Goal: Task Accomplishment & Management: Contribute content

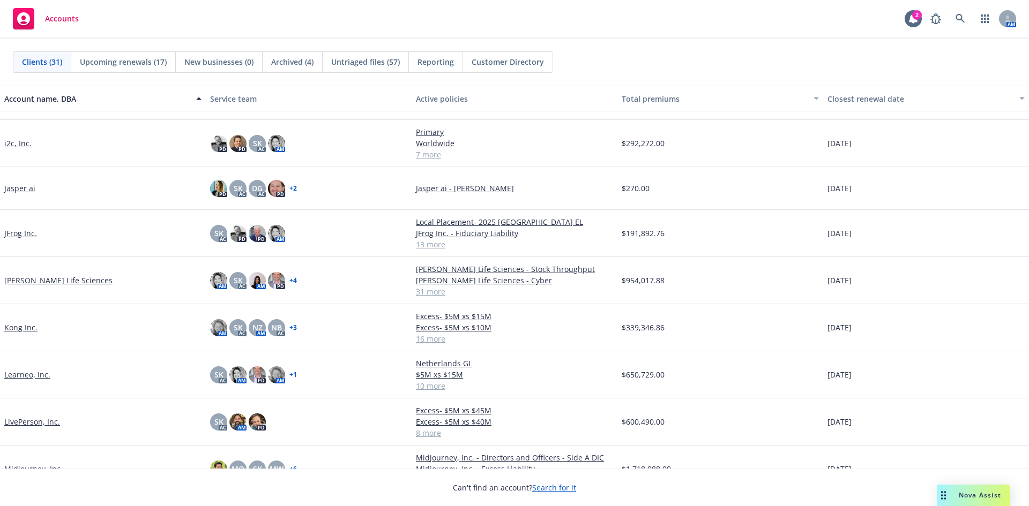
scroll to position [375, 0]
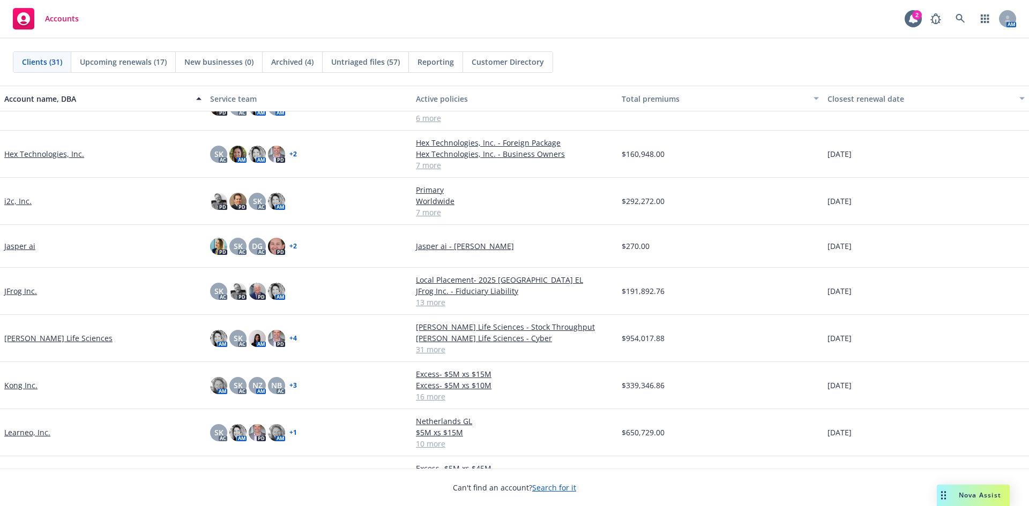
click at [39, 152] on link "Hex Technologies, Inc." at bounding box center [44, 153] width 80 height 11
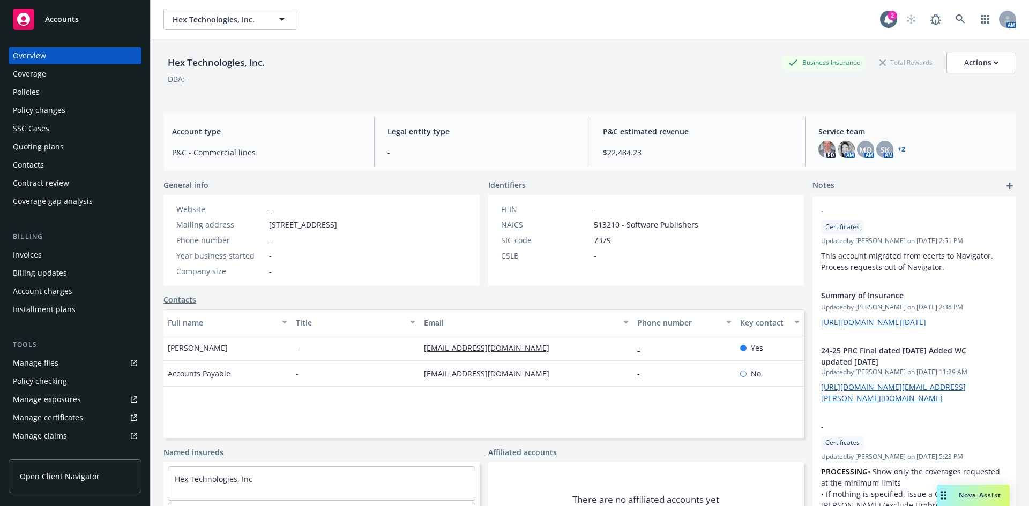
click at [52, 364] on div "Manage files" at bounding box center [36, 363] width 46 height 17
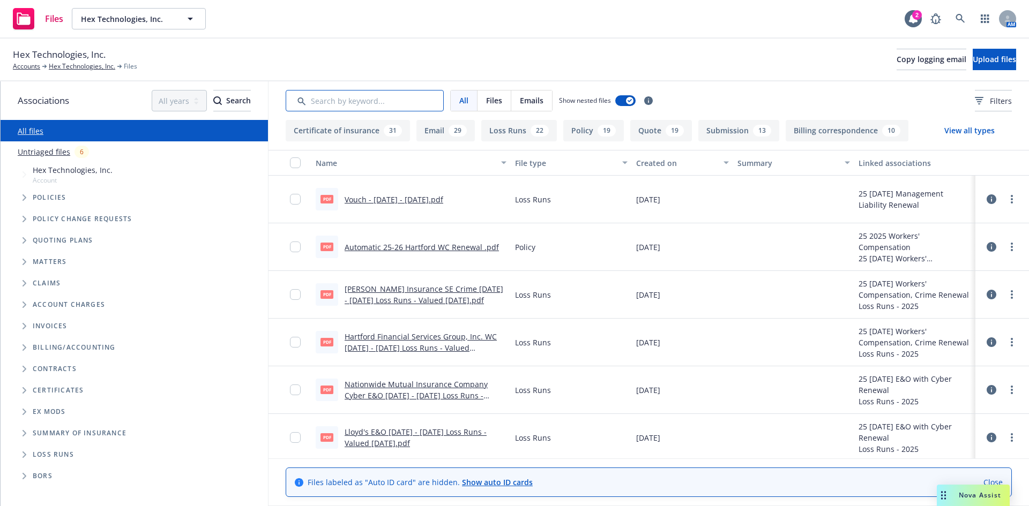
click at [355, 103] on input "Search by keyword..." at bounding box center [365, 100] width 158 height 21
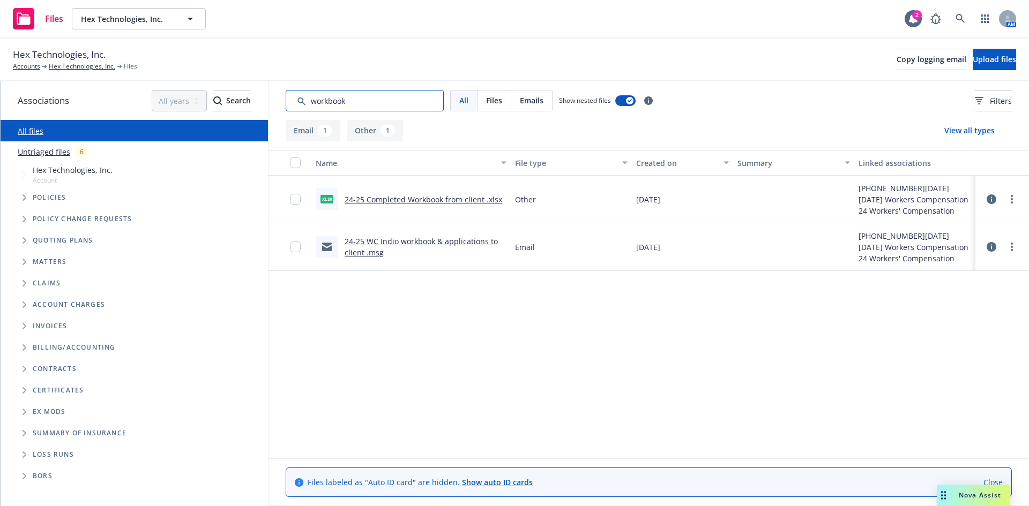
type input "workbook"
click at [402, 243] on link "24-25 WC Indio workbook & applications to client .msg" at bounding box center [420, 246] width 153 height 21
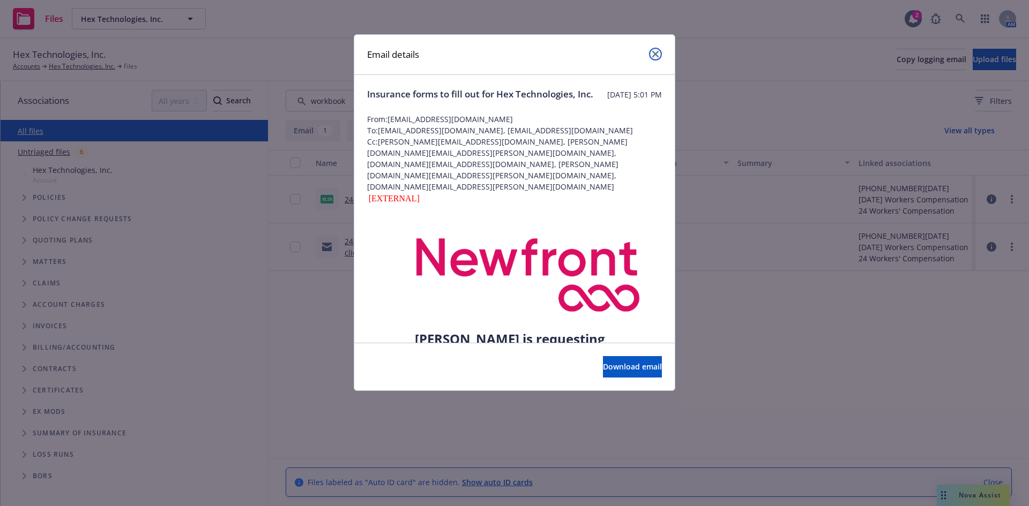
click at [653, 53] on icon "close" at bounding box center [655, 54] width 6 height 6
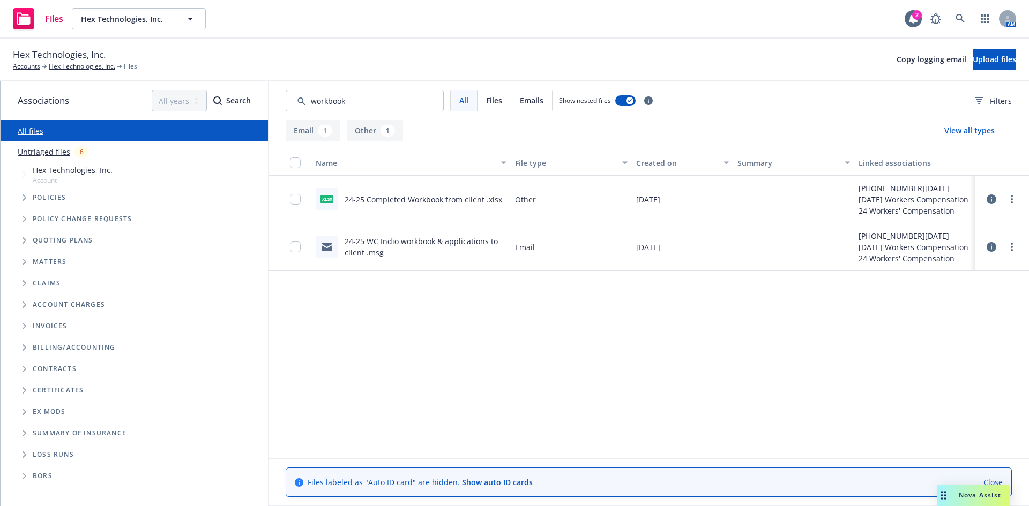
click at [410, 242] on link "24-25 WC Indio workbook & applications to client .msg" at bounding box center [420, 246] width 153 height 21
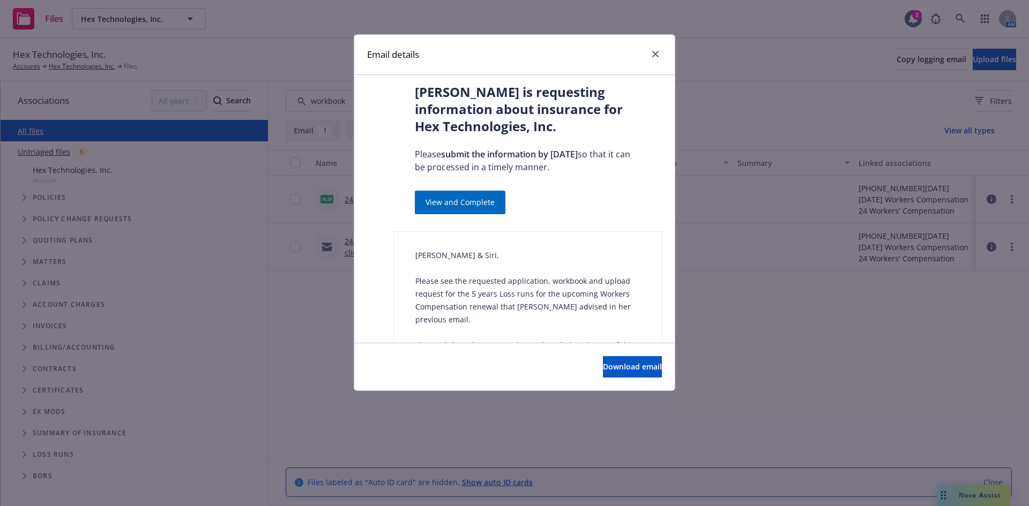
scroll to position [276, 0]
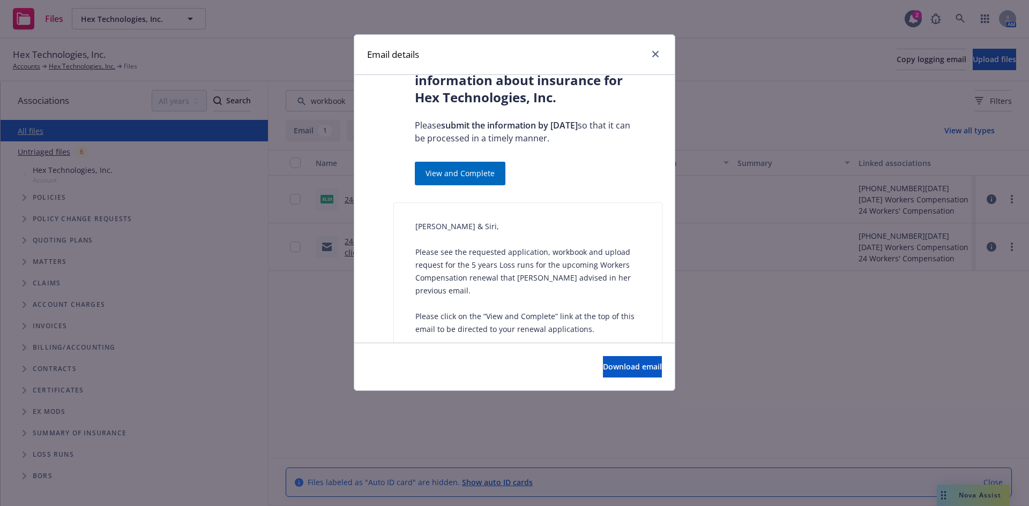
drag, startPoint x: 415, startPoint y: 212, endPoint x: 621, endPoint y: 295, distance: 222.5
click at [621, 295] on div "Lawrence & Siri, Please see the requested application, workbook and upload requ…" at bounding box center [527, 298] width 269 height 190
copy div "Lawrence & Siri, Please see the requested application, workbook and upload requ…"
click at [657, 55] on icon "close" at bounding box center [655, 54] width 6 height 6
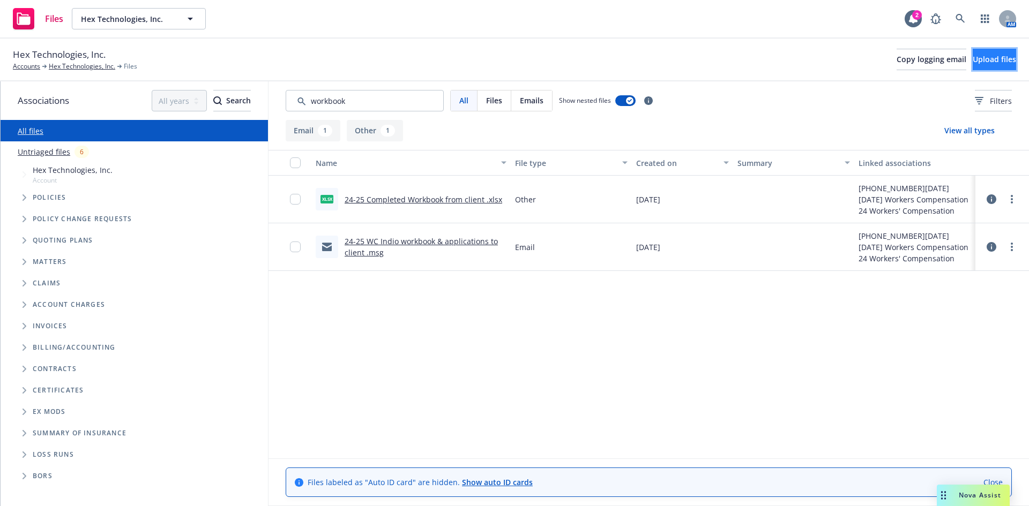
click at [977, 59] on span "Upload files" at bounding box center [993, 59] width 43 height 10
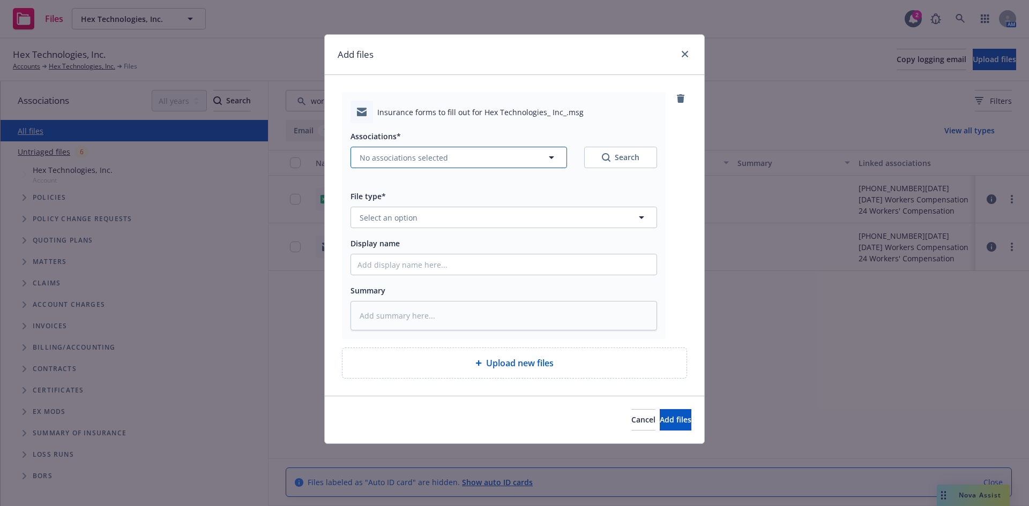
click at [399, 161] on span "No associations selected" at bounding box center [403, 157] width 88 height 11
type textarea "x"
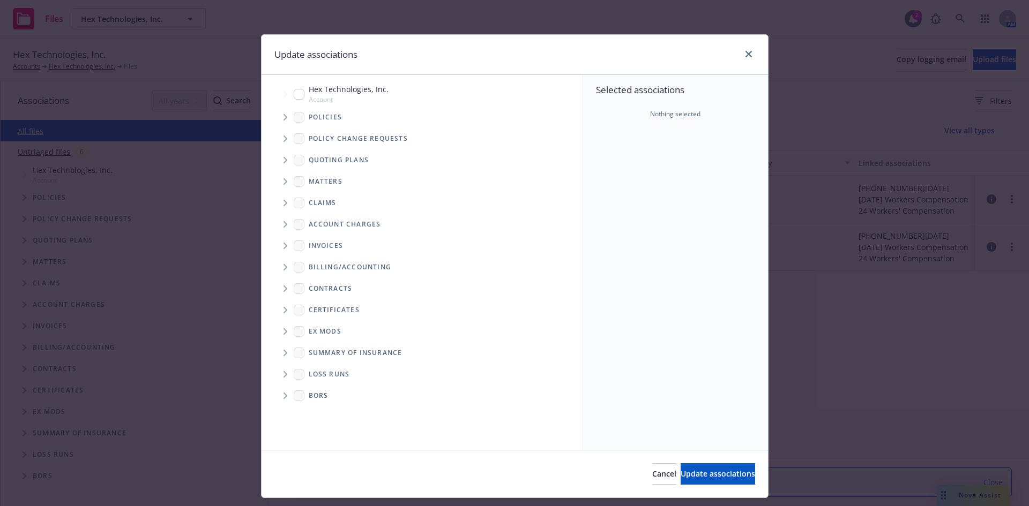
click at [295, 96] on input "Tree Example" at bounding box center [299, 94] width 11 height 11
checkbox input "true"
click at [680, 479] on button "Update associations" at bounding box center [717, 473] width 74 height 21
type textarea "x"
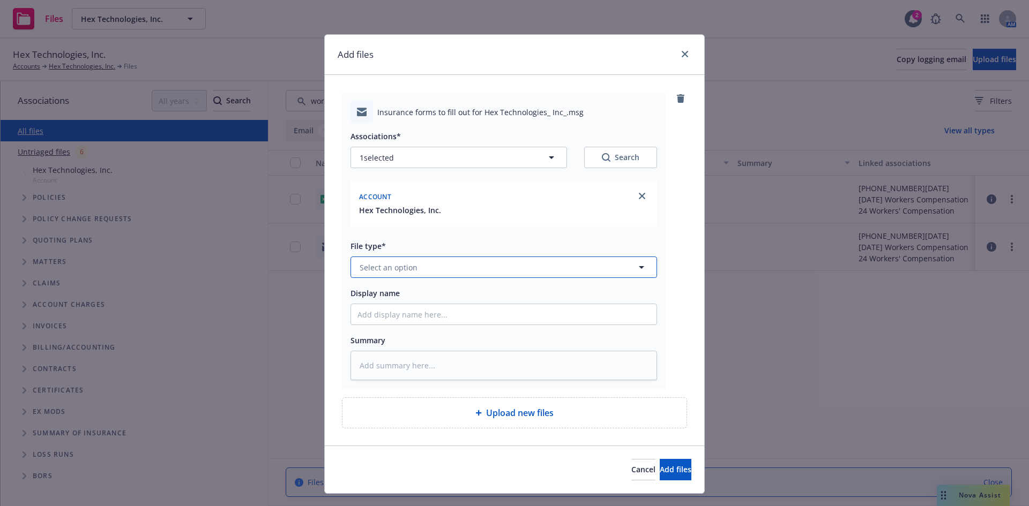
click at [379, 267] on span "Select an option" at bounding box center [388, 267] width 58 height 11
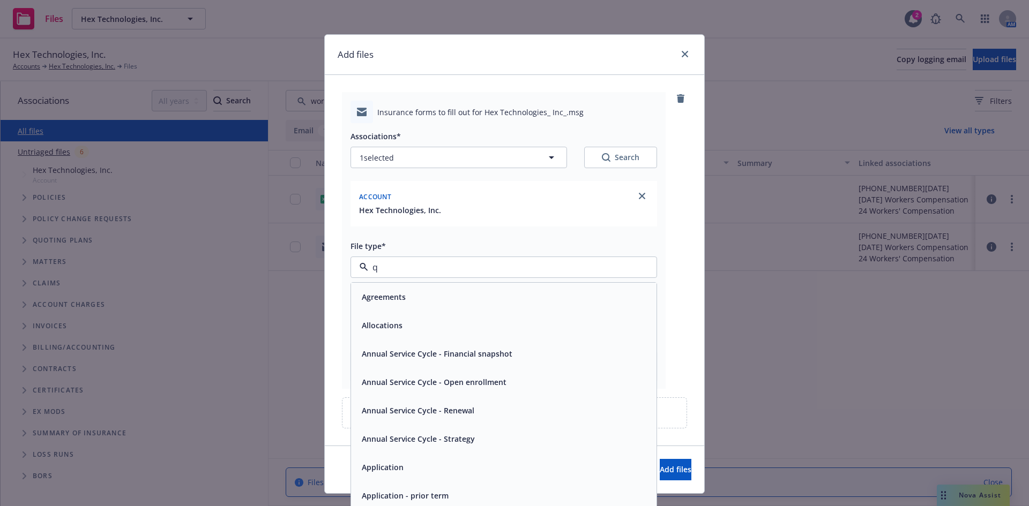
type input "qw"
type textarea "x"
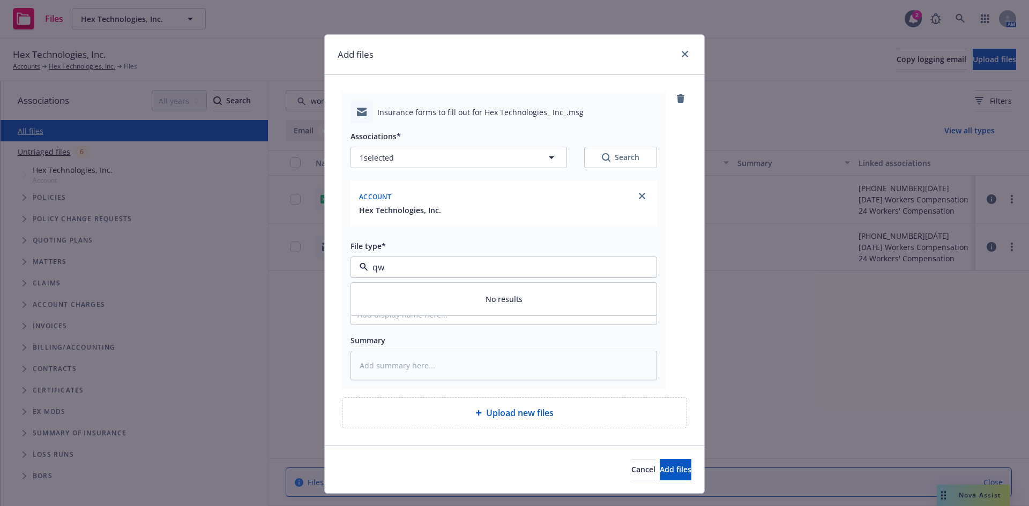
type input "q"
type input "work"
type textarea "x"
click at [400, 268] on input "work" at bounding box center [501, 267] width 267 height 13
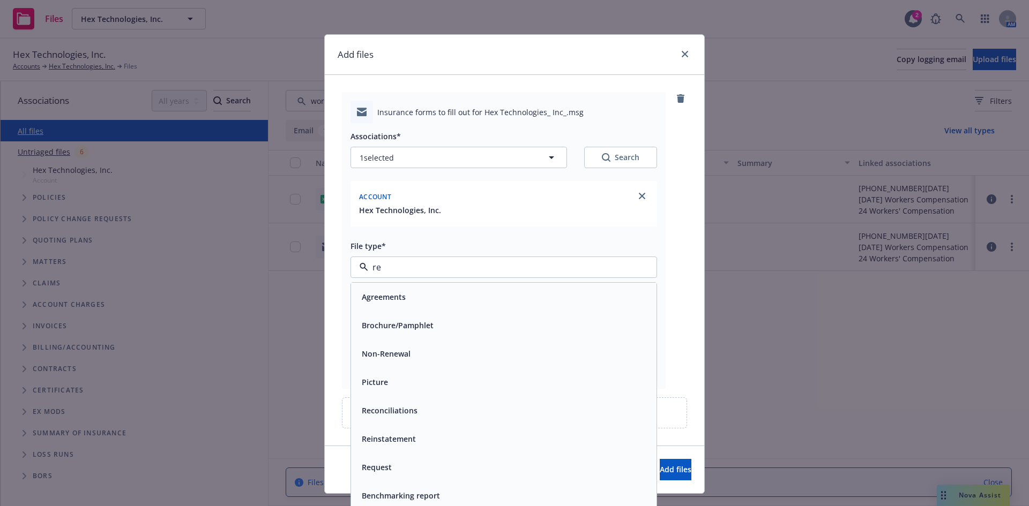
type input "ren"
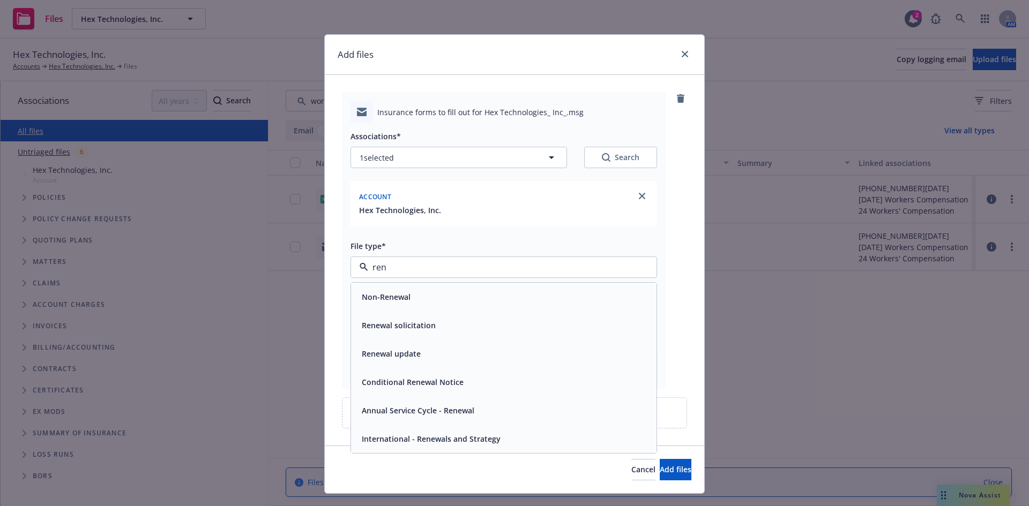
click at [401, 358] on span "Renewal update" at bounding box center [391, 353] width 59 height 11
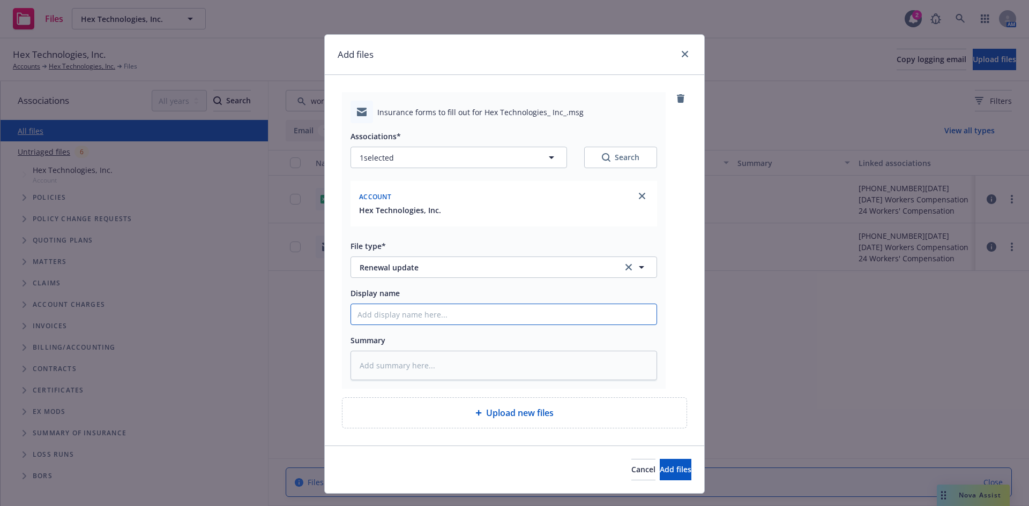
click at [401, 317] on input "Display name" at bounding box center [503, 314] width 305 height 20
type textarea "x"
type input "2"
type textarea "x"
type input "25"
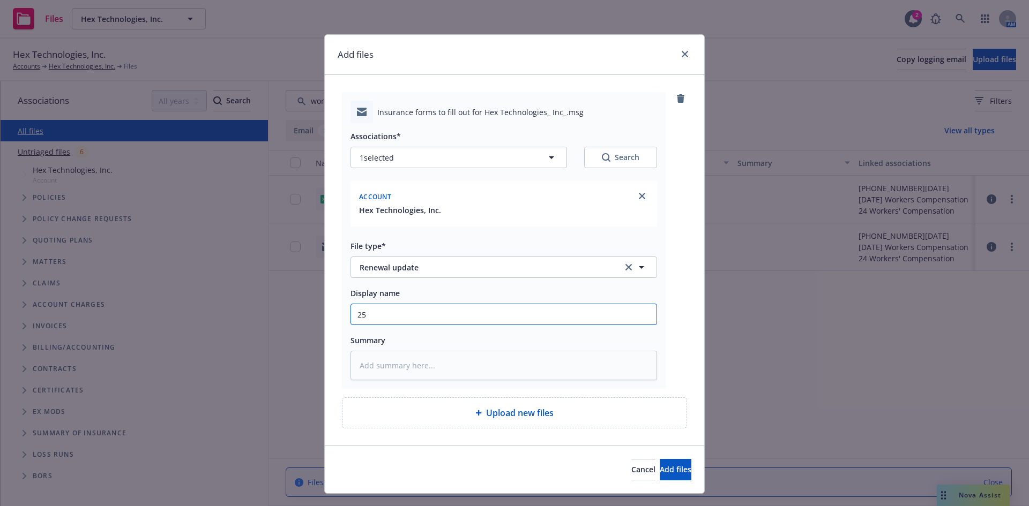
type textarea "x"
type input "25-"
type textarea "x"
type input "25-2"
type textarea "x"
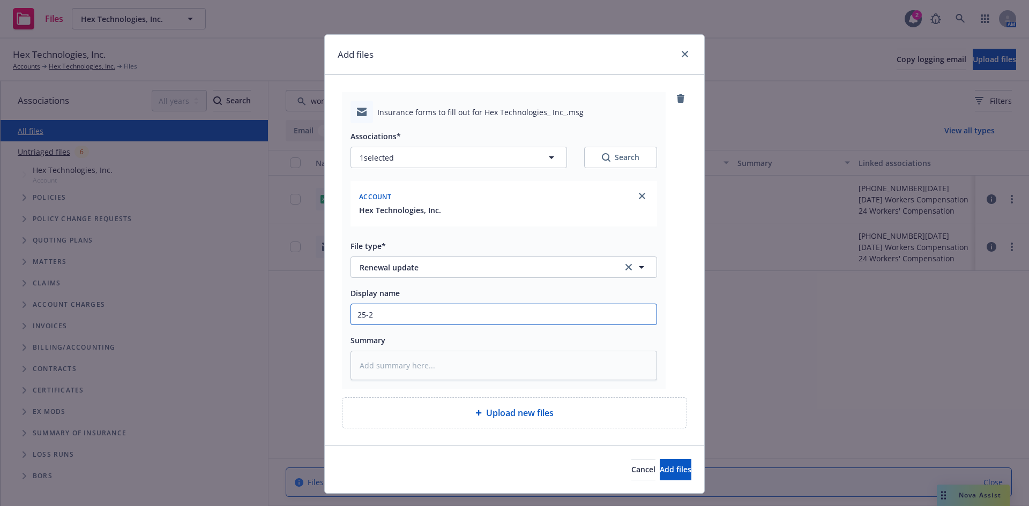
type input "25-26"
type textarea "x"
type input "25-26"
type textarea "x"
type input "25-26 I"
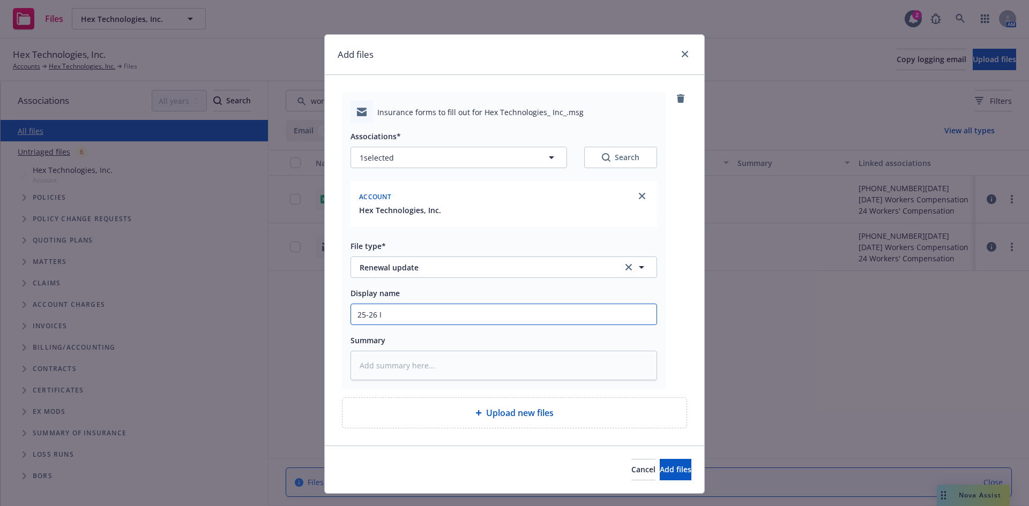
type textarea "x"
type input "25-26 In"
type textarea "x"
type input "25-26 Ind"
type textarea "x"
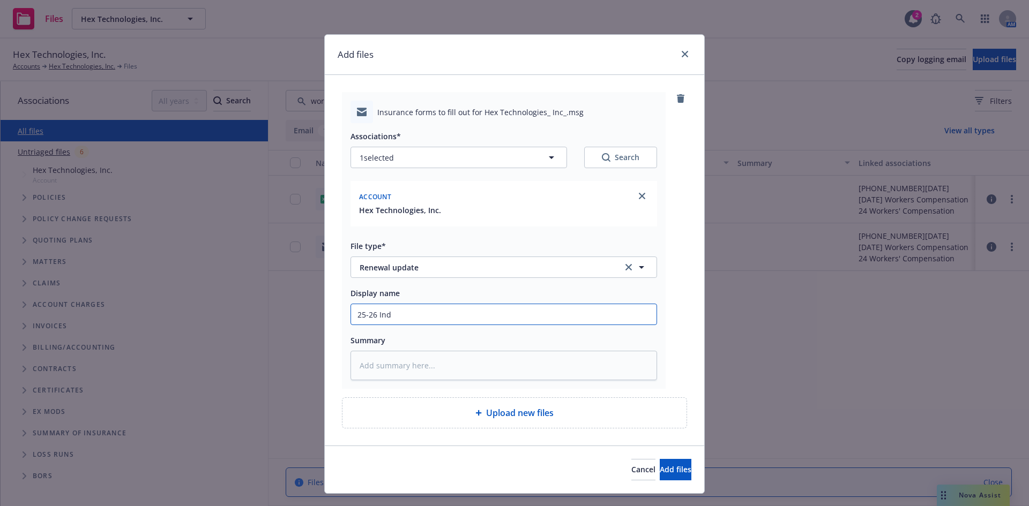
type input "25-26 Indi"
type textarea "x"
type input "25-26 Indio"
type textarea "x"
type input "25-26 Indio"
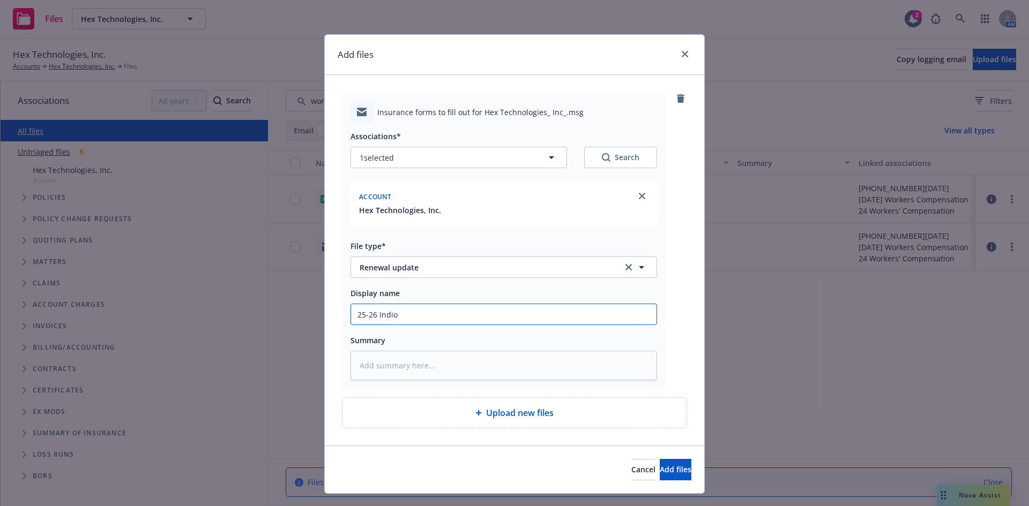
type textarea "x"
type input "25-26 Indio W"
type textarea "x"
type input "25-26 Indio Wo"
type textarea "x"
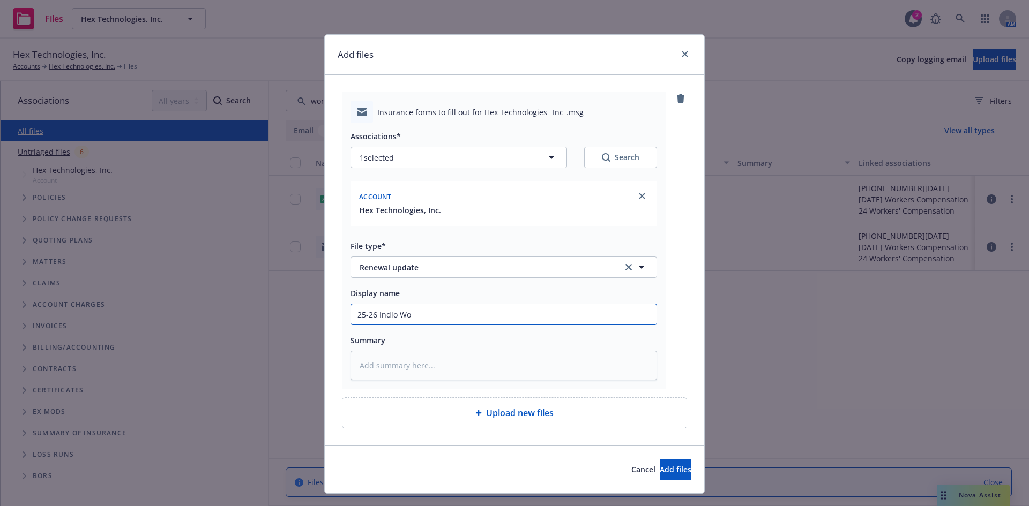
type input "25-26 Indio Wor"
type textarea "x"
type input "25-26 Indio Work"
type textarea "x"
type input "25-26 Indio Workb"
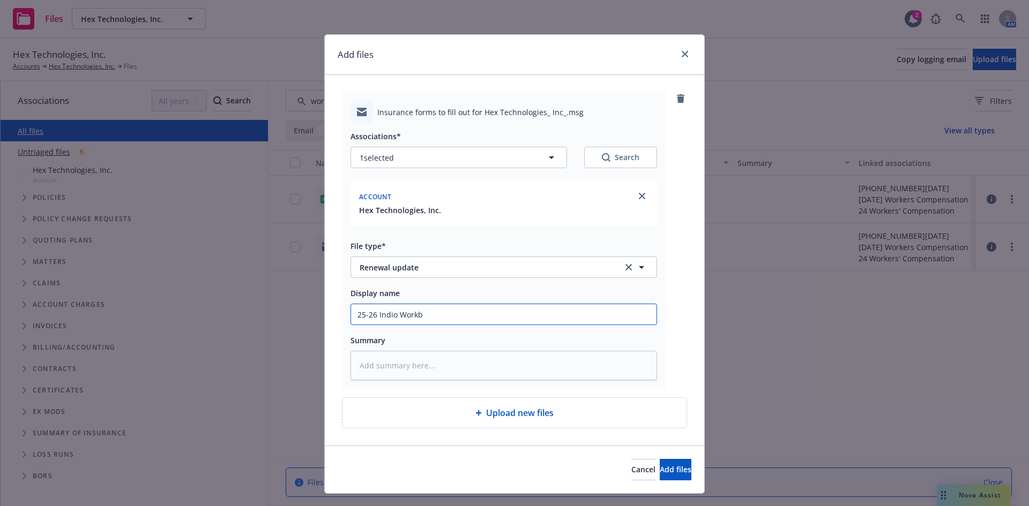
type textarea "x"
type input "25-26 Indio Workbo"
type textarea "x"
type input "25-26 Indio Workbok"
type textarea "x"
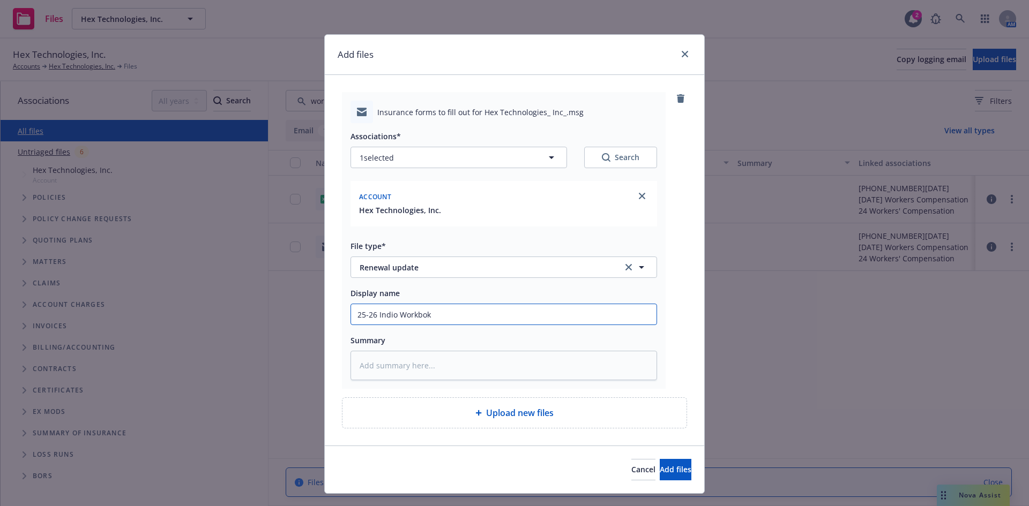
type input "25-26 Indio Workbok"
type textarea "x"
type input "25-26 Indio Workbok t"
type textarea "x"
type input "25-26 Indio Workbok to"
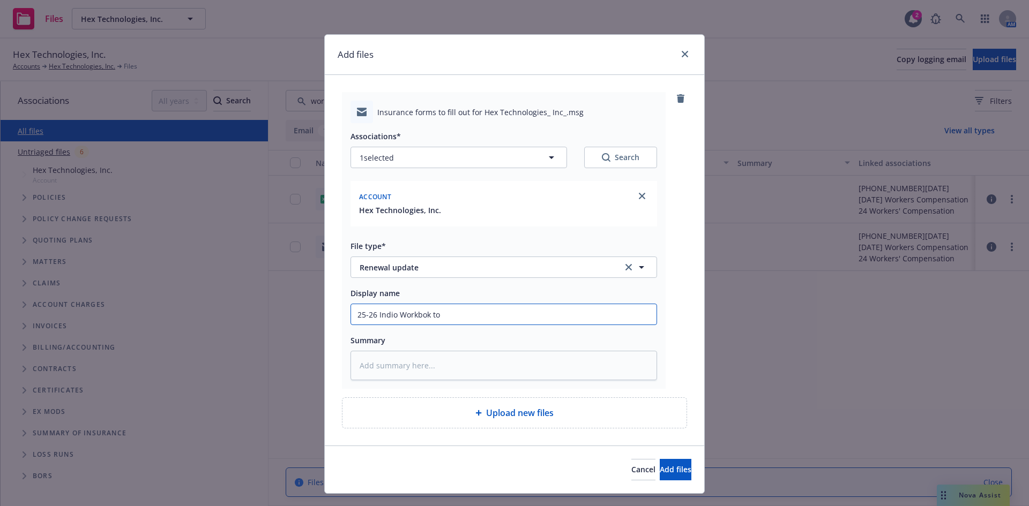
type textarea "x"
type input "25-26 Indio Workbok t"
type textarea "x"
type input "25-26 Indio Workbok"
type textarea "x"
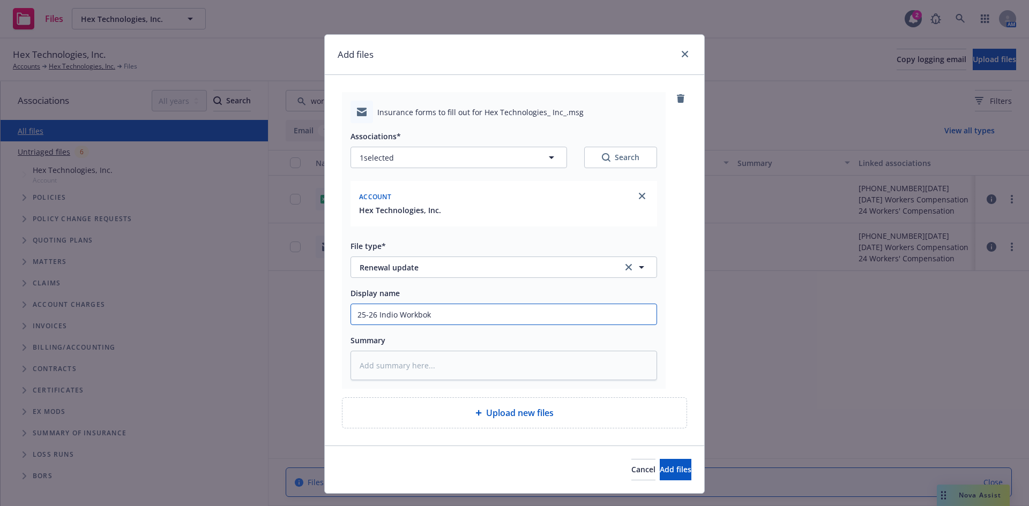
type input "25-26 Indio Workbok"
type textarea "x"
type input "25-26 Indio Workbo"
type textarea "x"
type input "25-26 Indio Workboo"
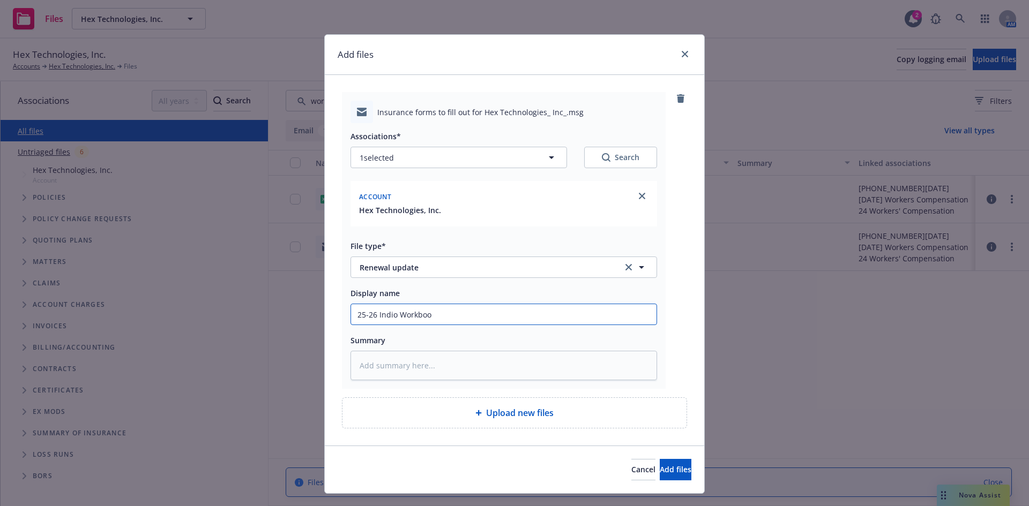
type textarea "x"
type input "25-26 Indio Workbook"
type textarea "x"
type input "25-26 Indio Workbook"
type textarea "x"
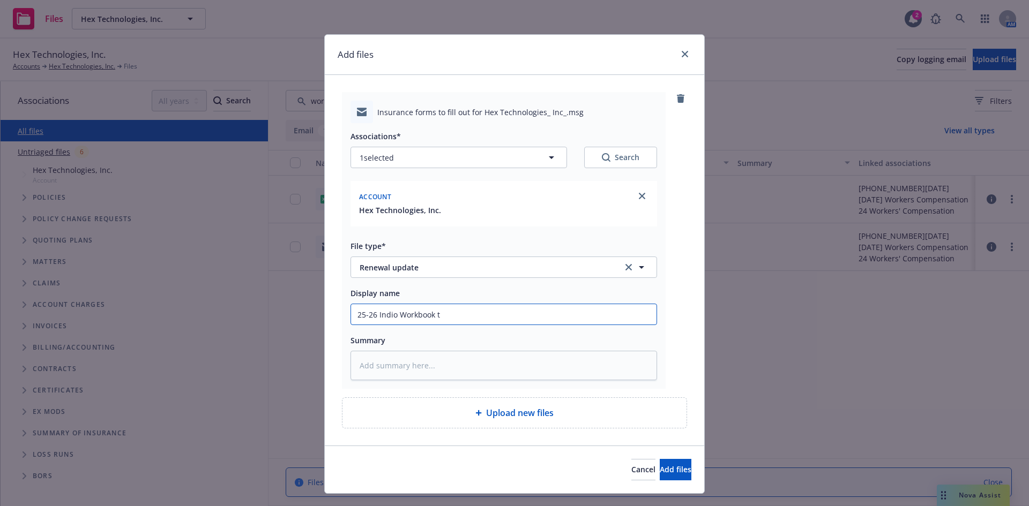
type input "25-26 Indio Workbook to"
type textarea "x"
type input "25-26 Indio Workbook to"
type textarea "x"
type input "25-26 Indio Workbook to c"
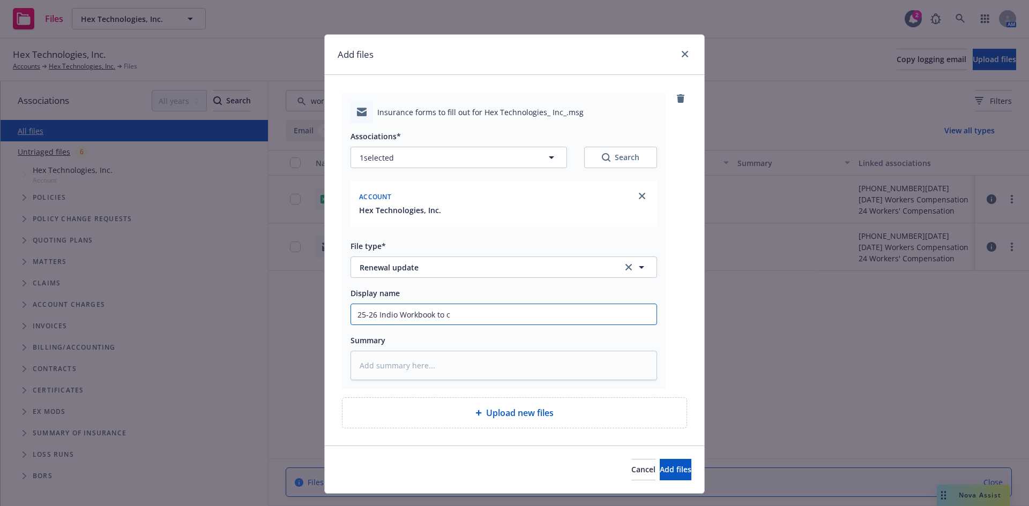
type textarea "x"
type input "25-26 Indio Workbook to cl"
type textarea "x"
type input "25-26 Indio Workbook to cli"
type textarea "x"
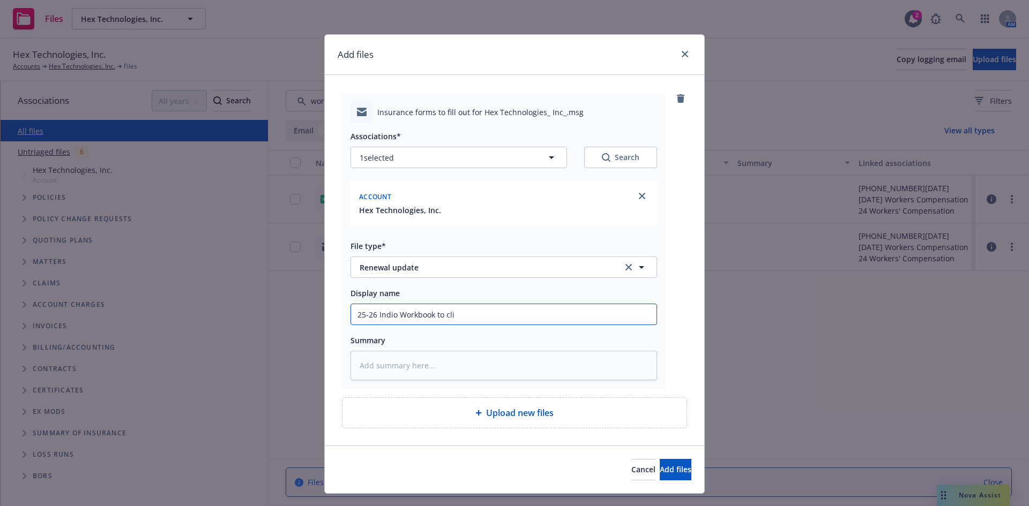
type input "25-26 Indio Workbook to clie"
type textarea "x"
type input "25-26 Indio Workbook to clien"
type textarea "x"
type input "25-26 Indio Workbook to client"
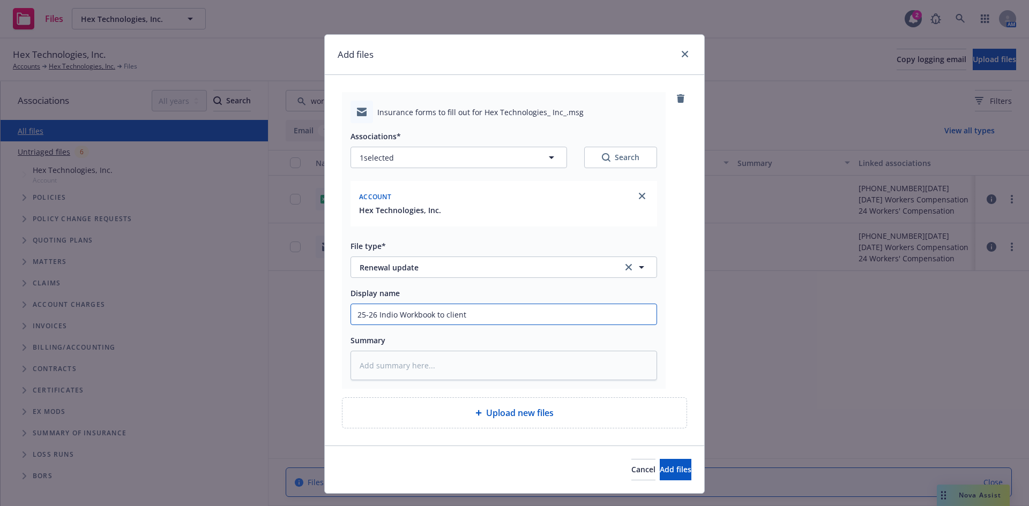
type textarea "x"
type input "25-26 Indio Workbook to client"
click at [659, 477] on button "Add files" at bounding box center [675, 469] width 32 height 21
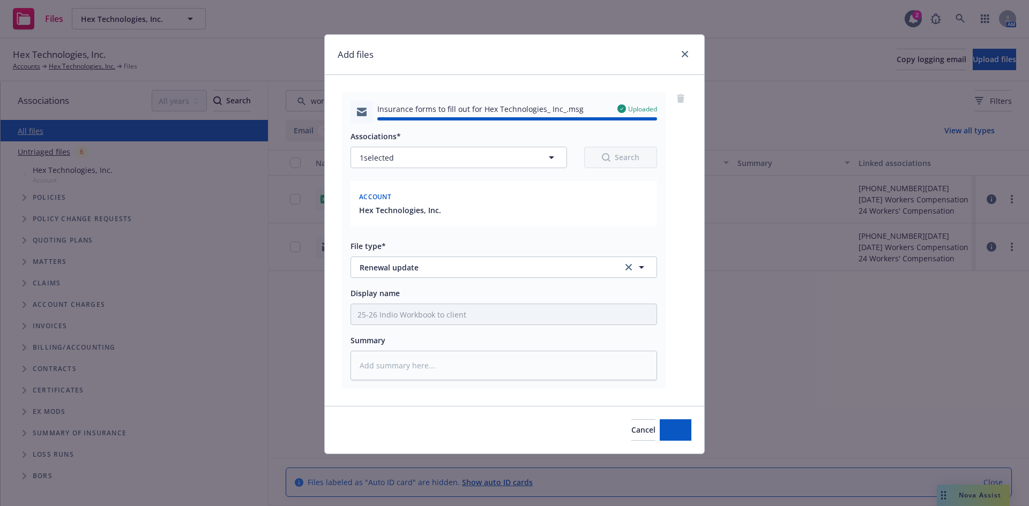
type textarea "x"
